Goal: Task Accomplishment & Management: Manage account settings

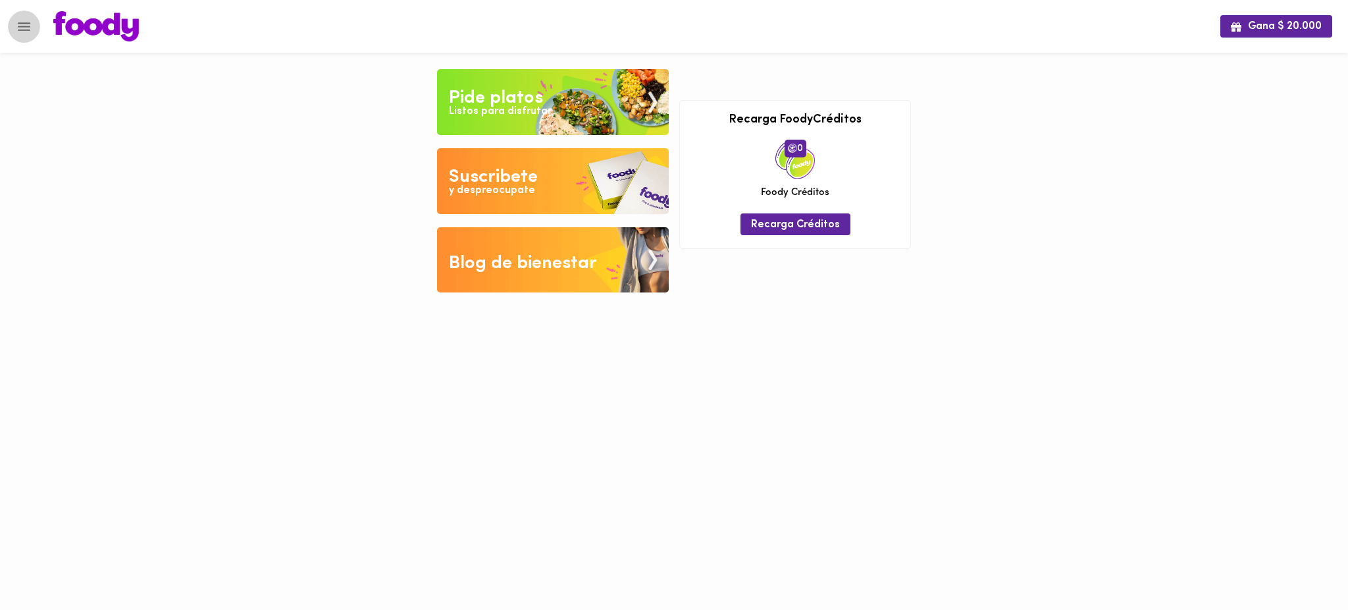
click at [24, 29] on icon "Menu" at bounding box center [24, 26] width 13 height 9
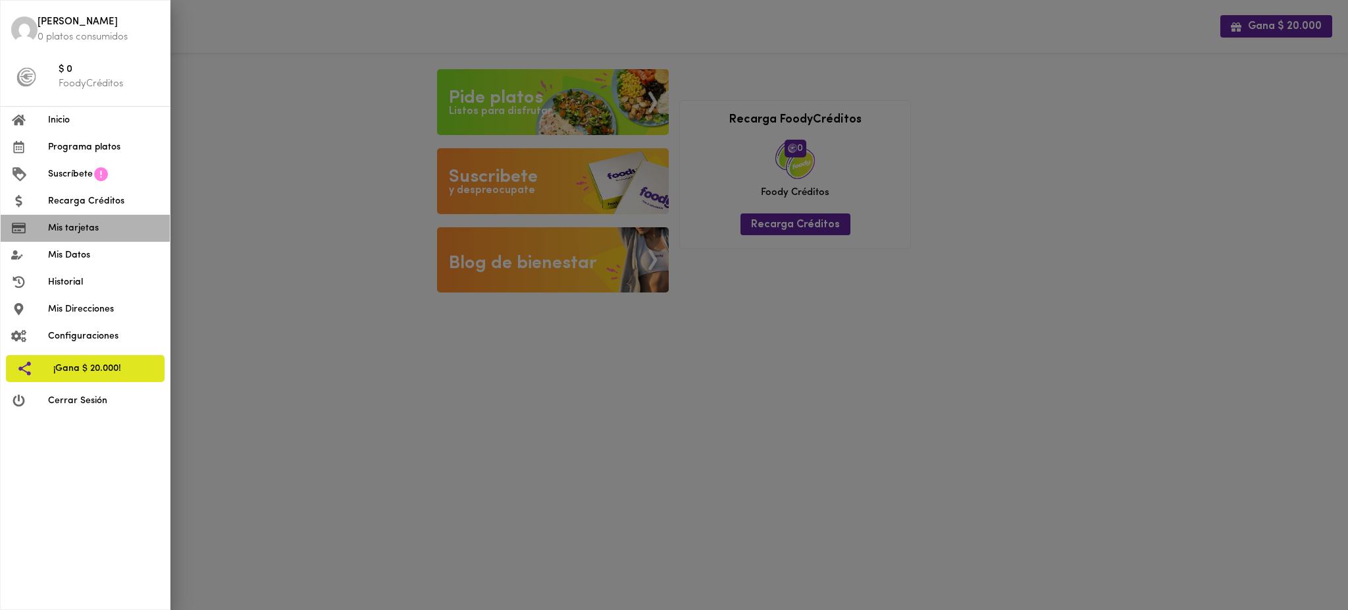
click at [65, 226] on span "Mis tarjetas" at bounding box center [103, 228] width 111 height 14
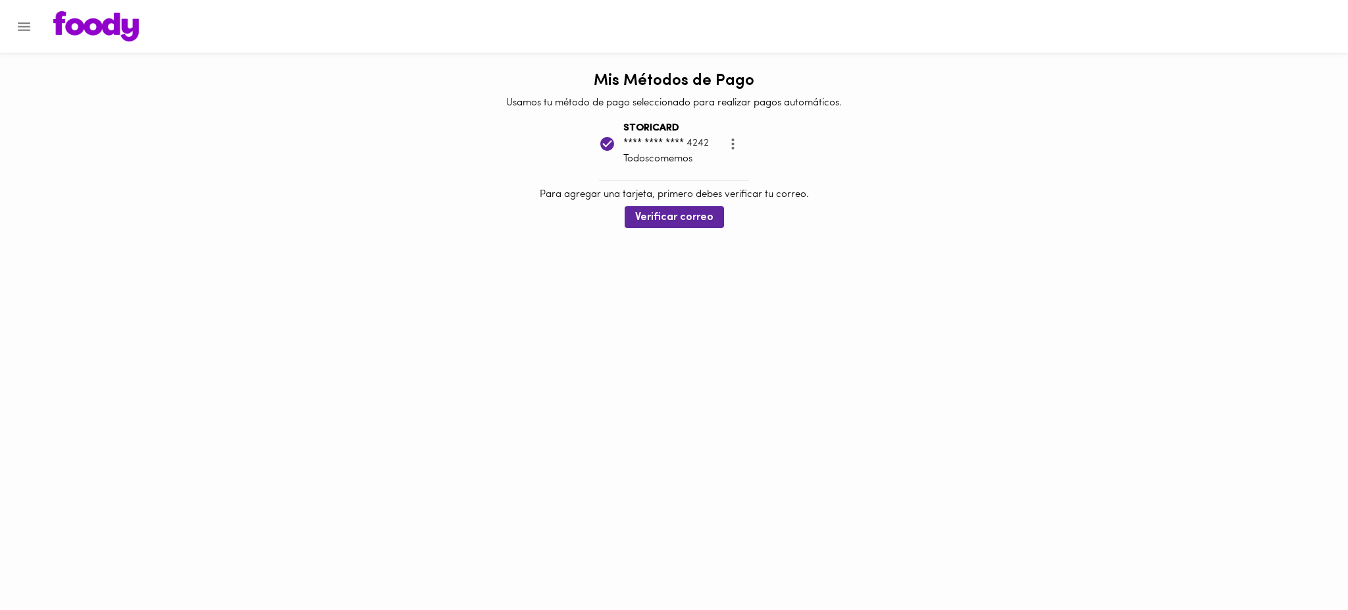
click at [28, 24] on icon "Menu" at bounding box center [24, 26] width 16 height 16
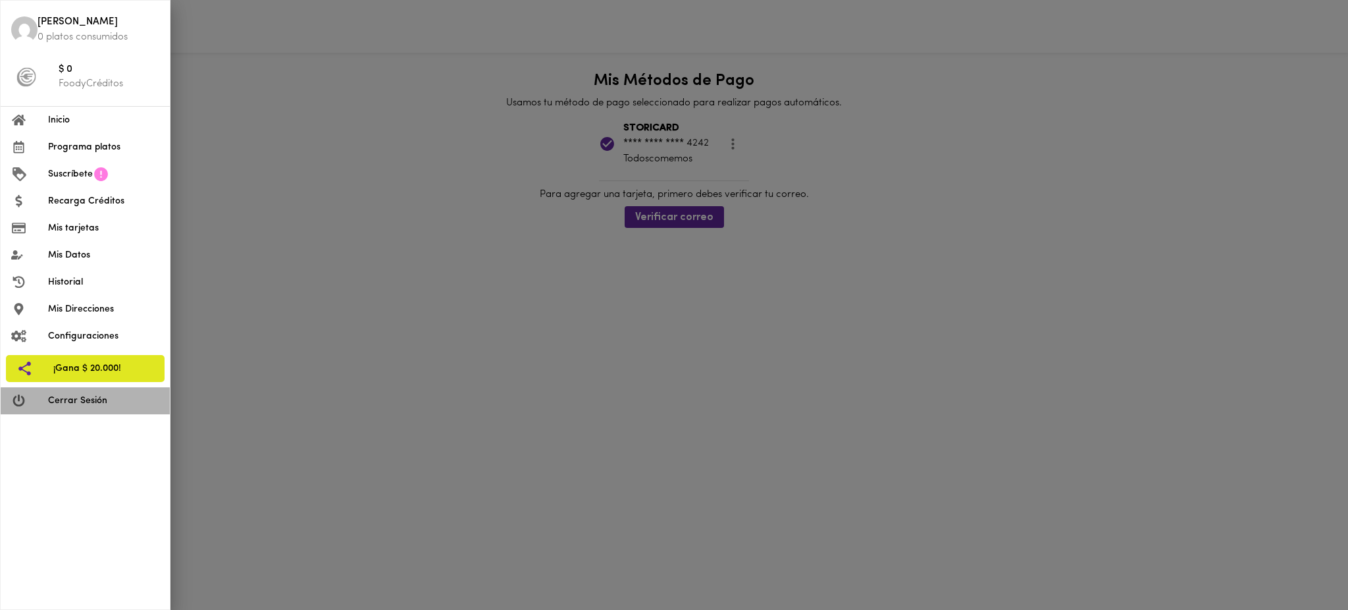
click at [85, 403] on span "Cerrar Sesión" at bounding box center [103, 401] width 111 height 14
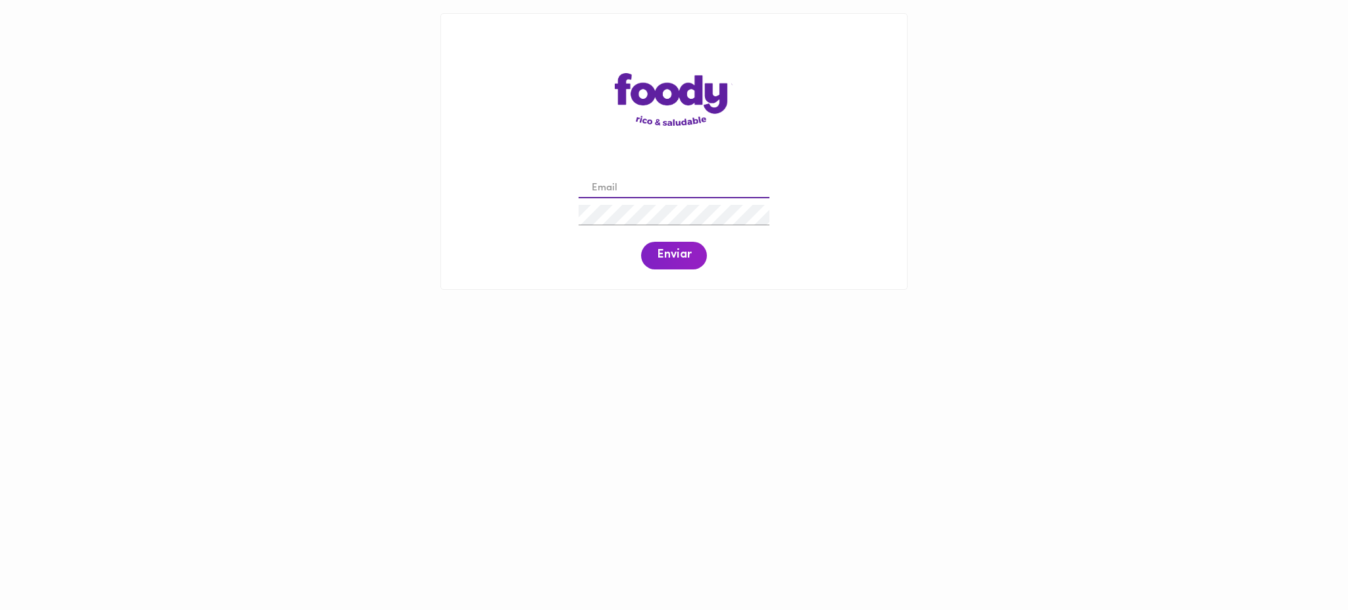
click at [655, 184] on input "email" at bounding box center [674, 188] width 191 height 20
paste input "[EMAIL_ADDRESS][PERSON_NAME][DOMAIN_NAME]"
type input "[EMAIL_ADDRESS][PERSON_NAME][DOMAIN_NAME]"
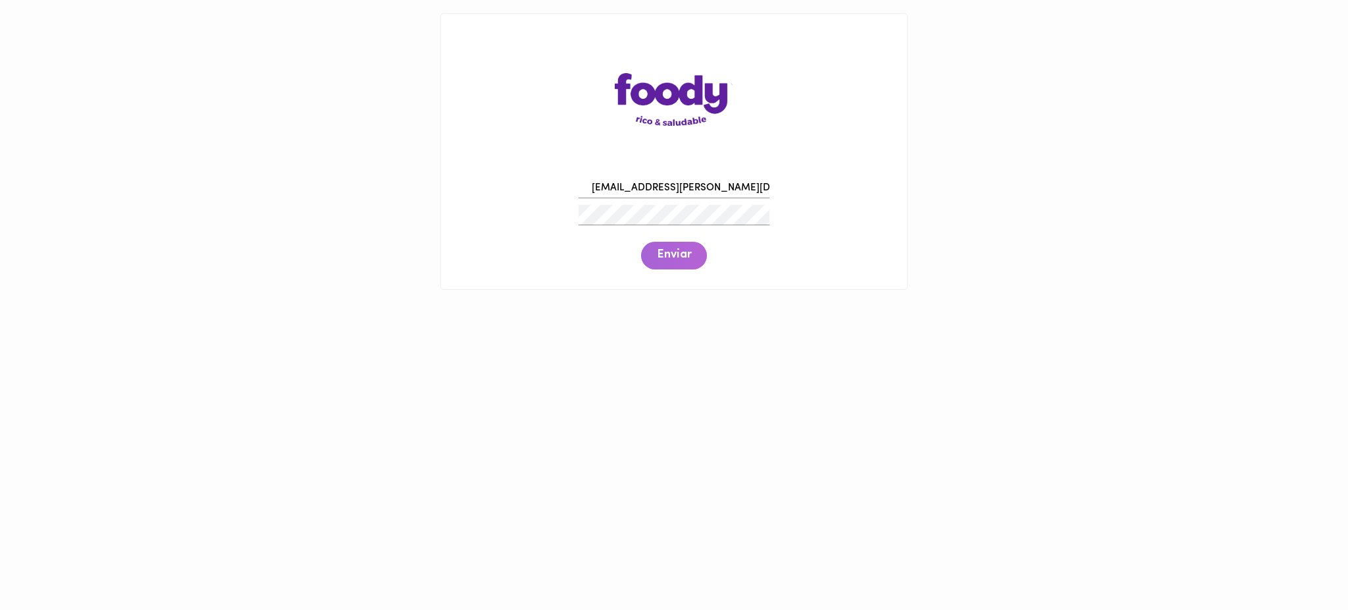
click at [669, 253] on span "Enviar" at bounding box center [674, 255] width 34 height 14
